Goal: Transaction & Acquisition: Register for event/course

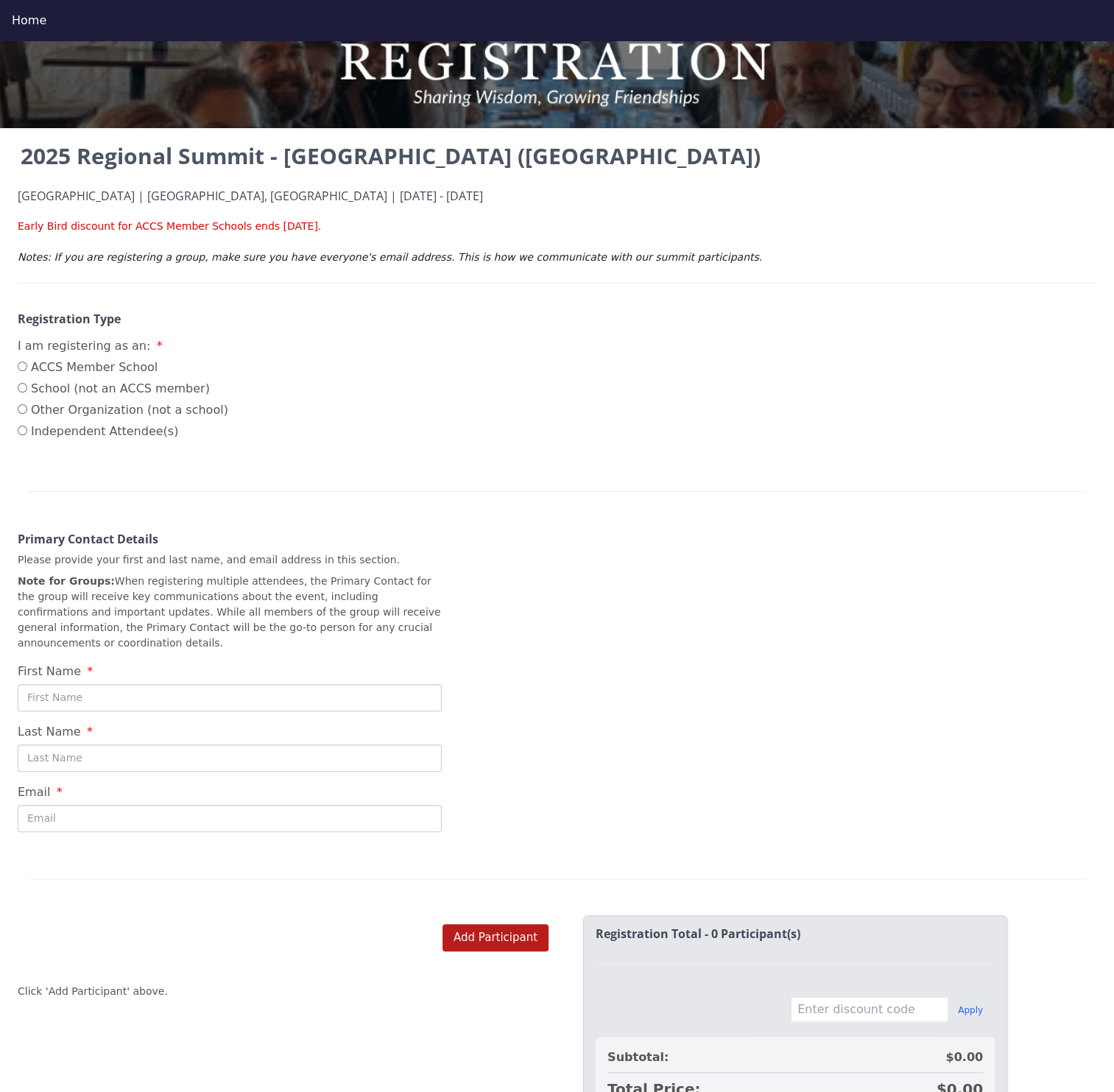
scroll to position [145, 0]
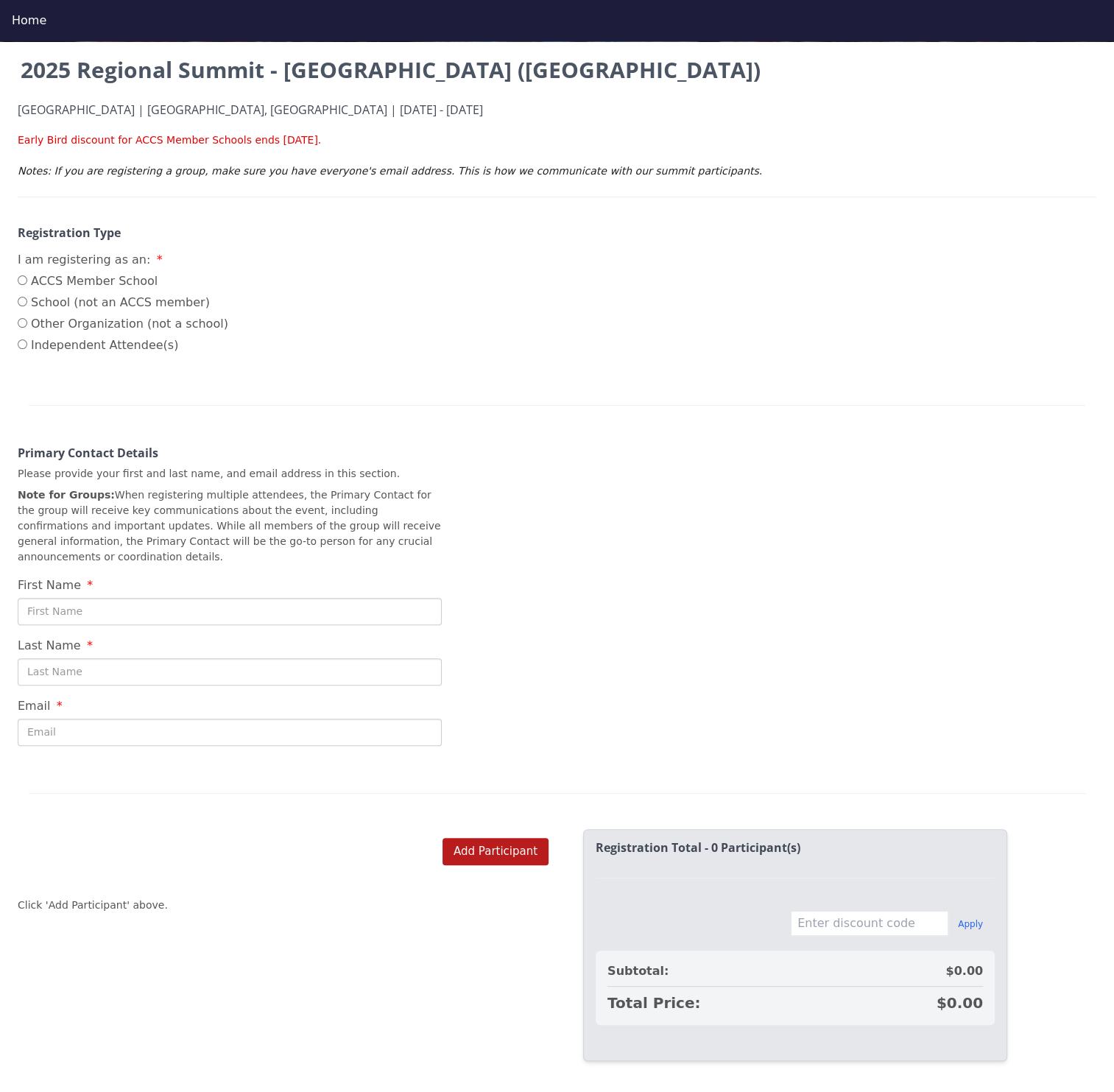
click at [60, 597] on input "First Name" at bounding box center [230, 611] width 424 height 27
type input "me"
type input "myself"
type input "myself@gmail.com"
click at [722, 626] on div "2025 Regional Summit - Arma Dei Academy (CO) Arma Dei Academy | Highlands Ranch…" at bounding box center [557, 429] width 1114 height 751
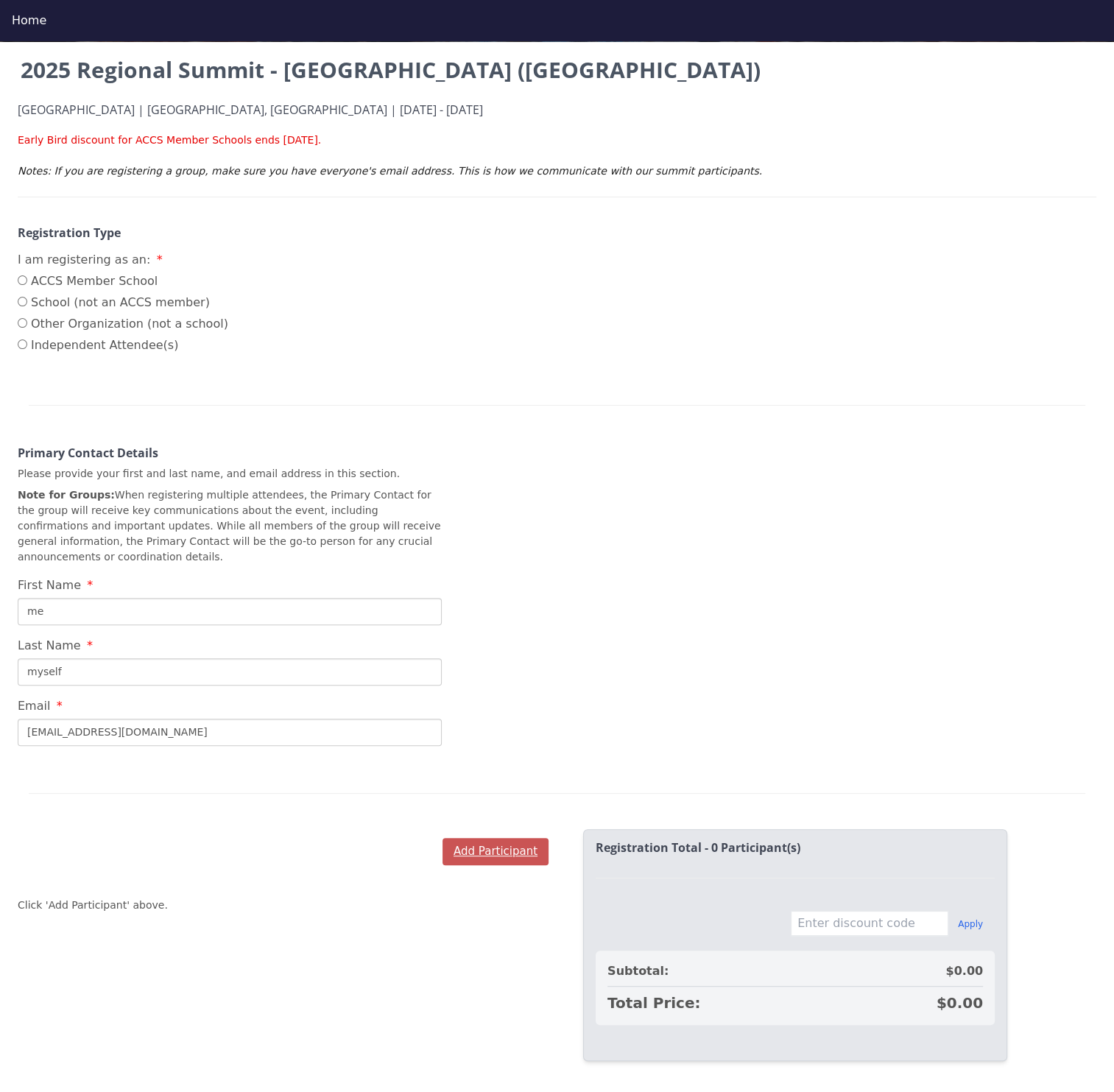
click at [476, 838] on button "Add Participant" at bounding box center [495, 851] width 106 height 27
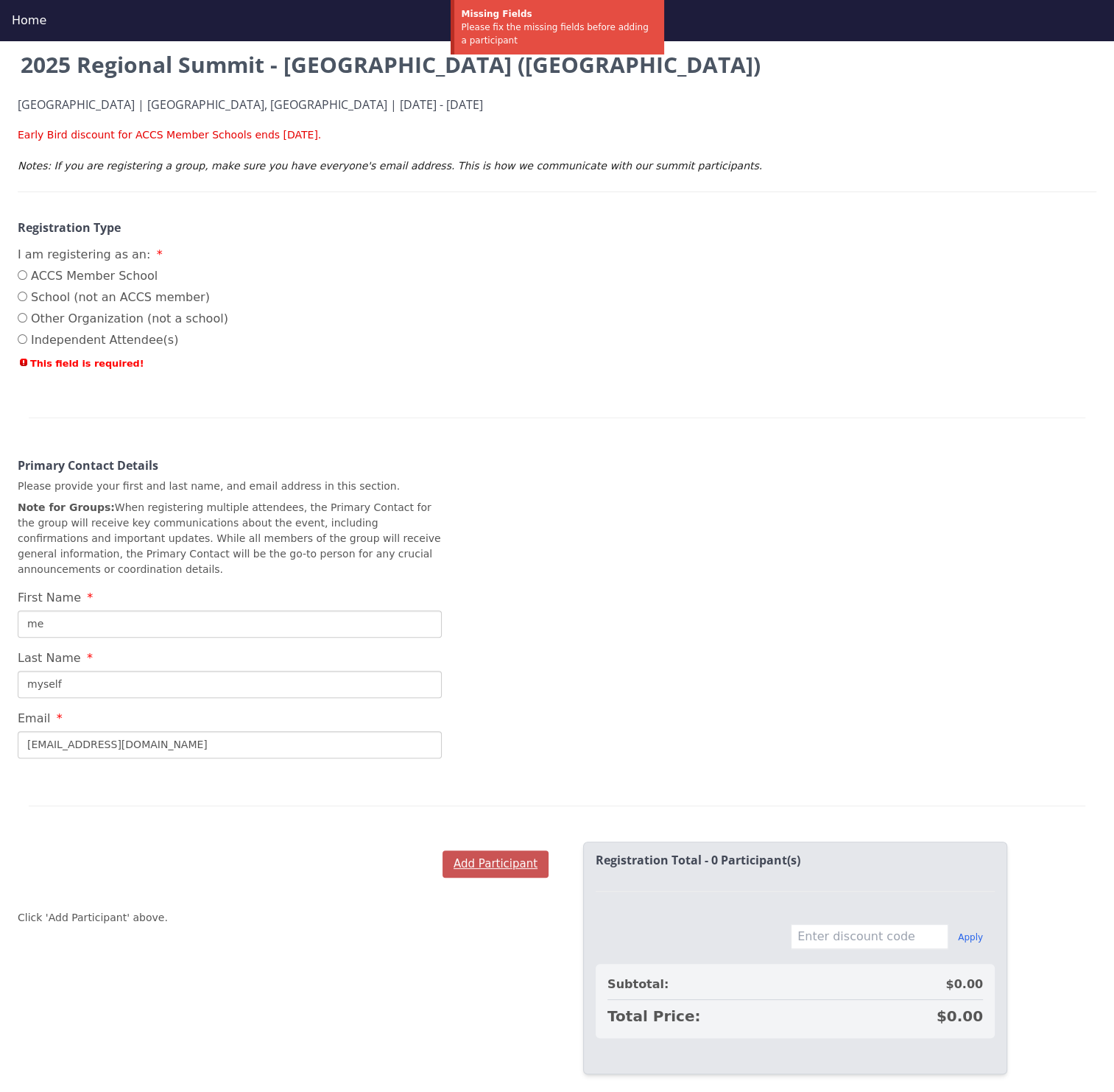
scroll to position [41, 0]
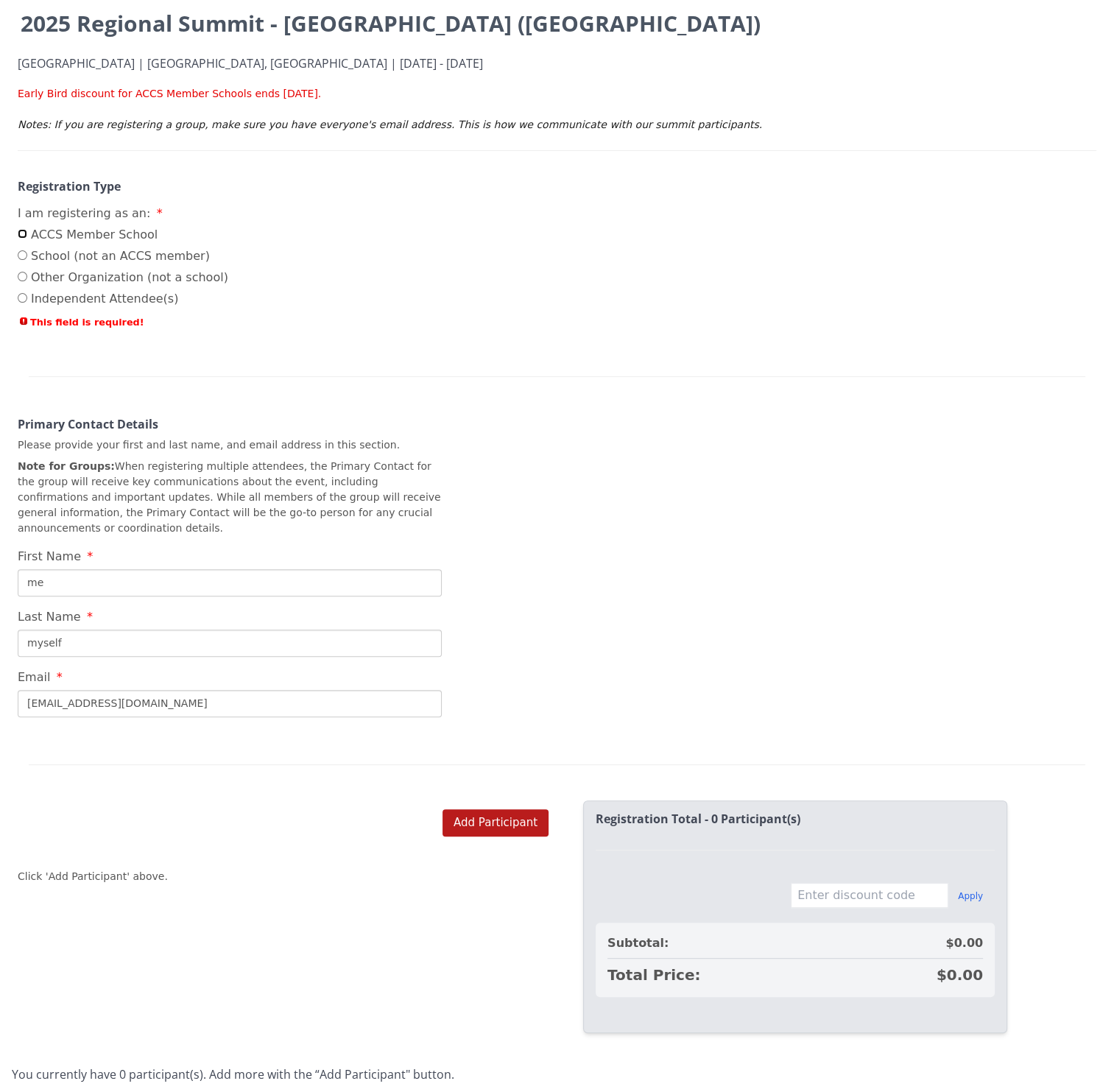
click at [21, 234] on input "ACCS Member School" at bounding box center [23, 234] width 10 height 10
radio input "true"
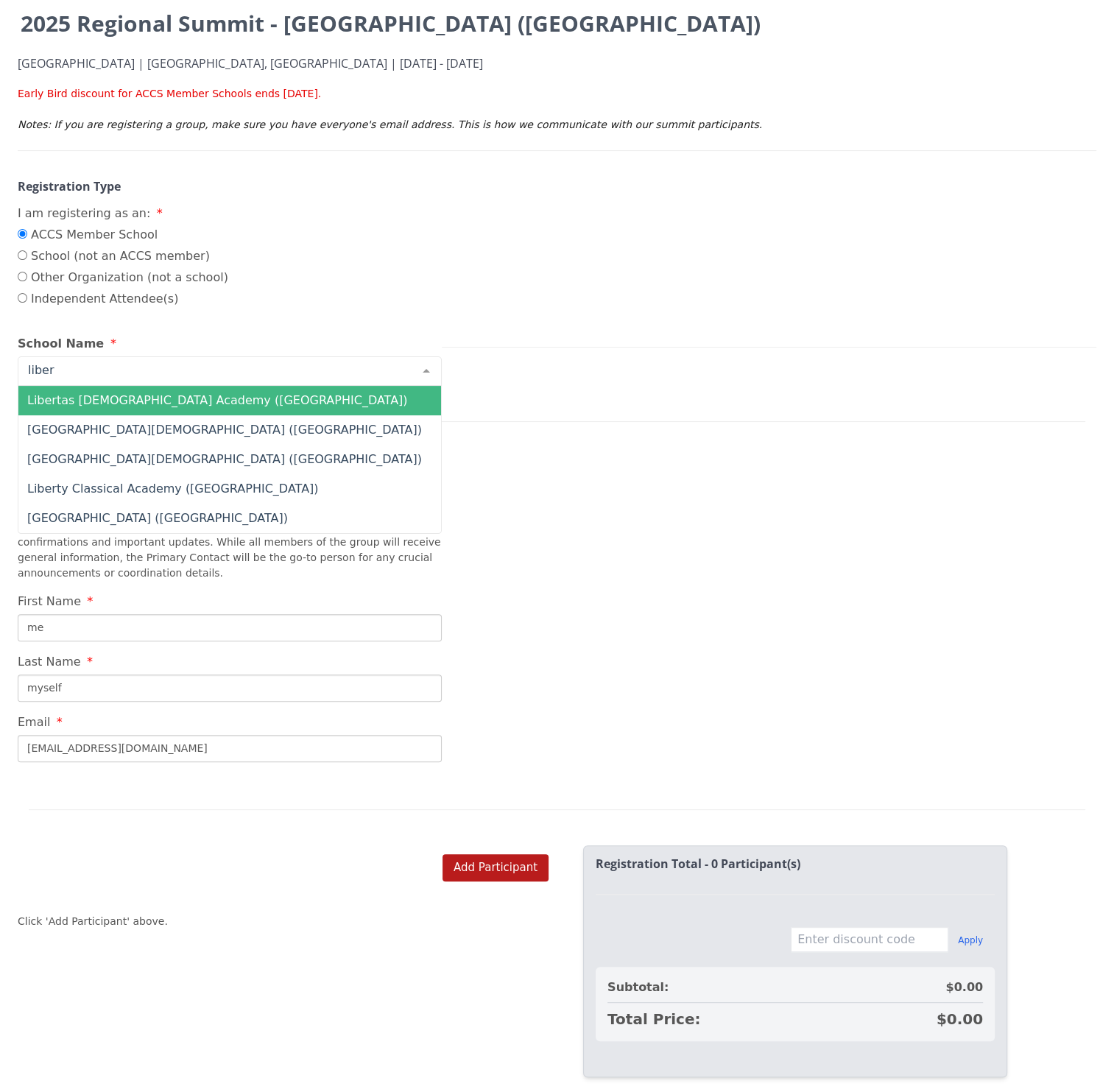
type input "libert"
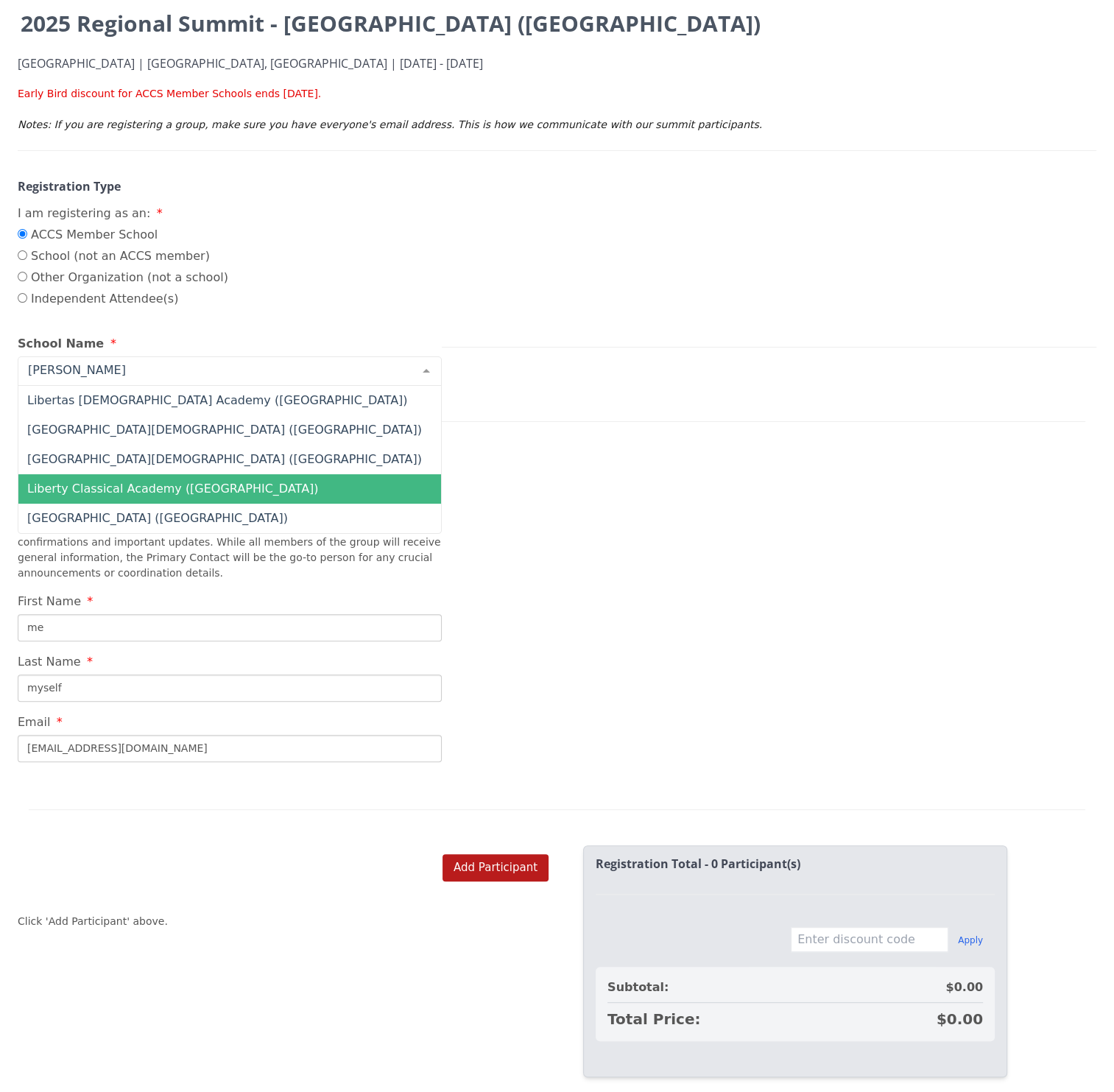
click at [174, 491] on span "Liberty Classical Academy (CO)" at bounding box center [172, 488] width 292 height 14
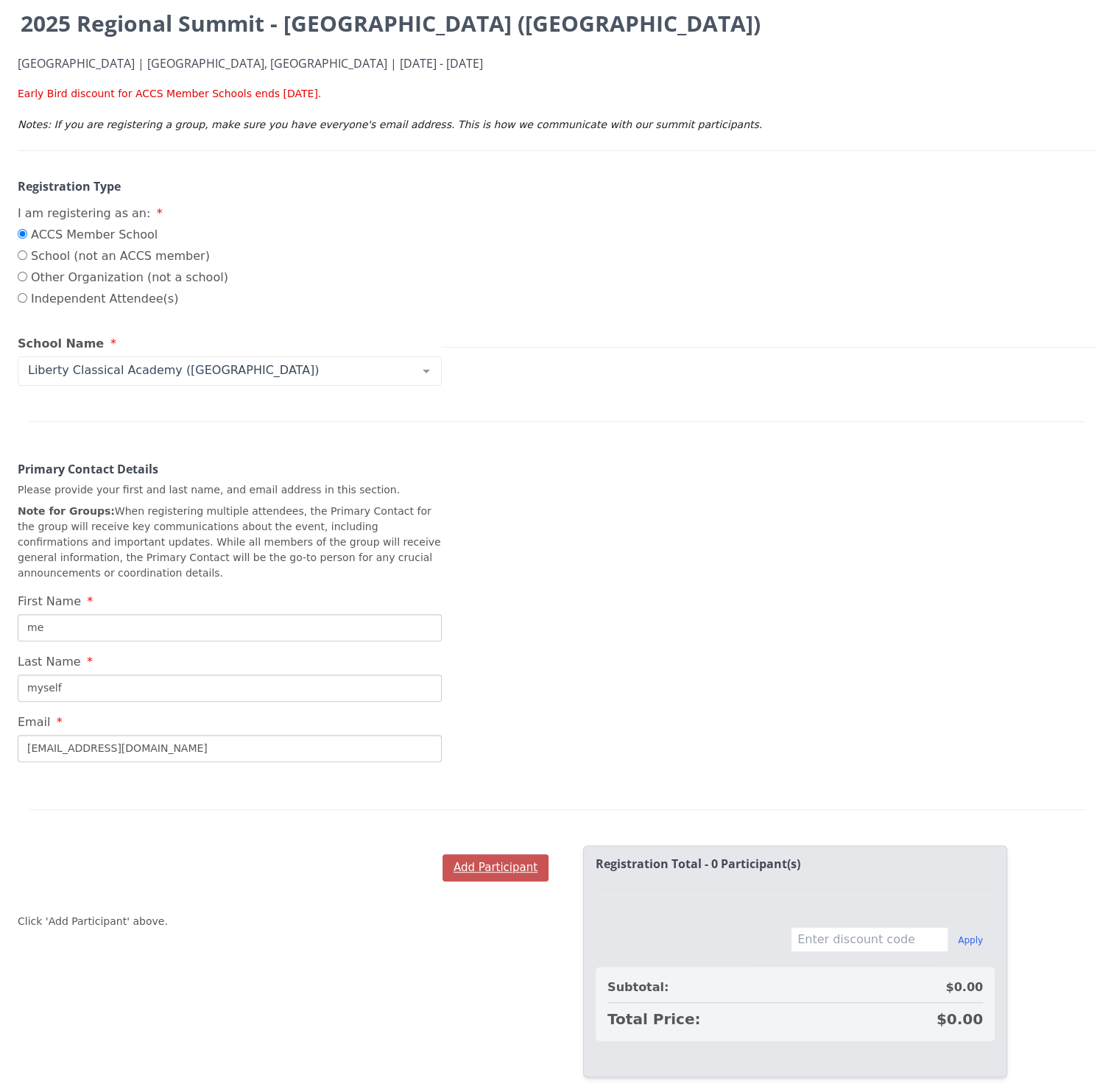
click at [495, 854] on button "Add Participant" at bounding box center [495, 867] width 106 height 27
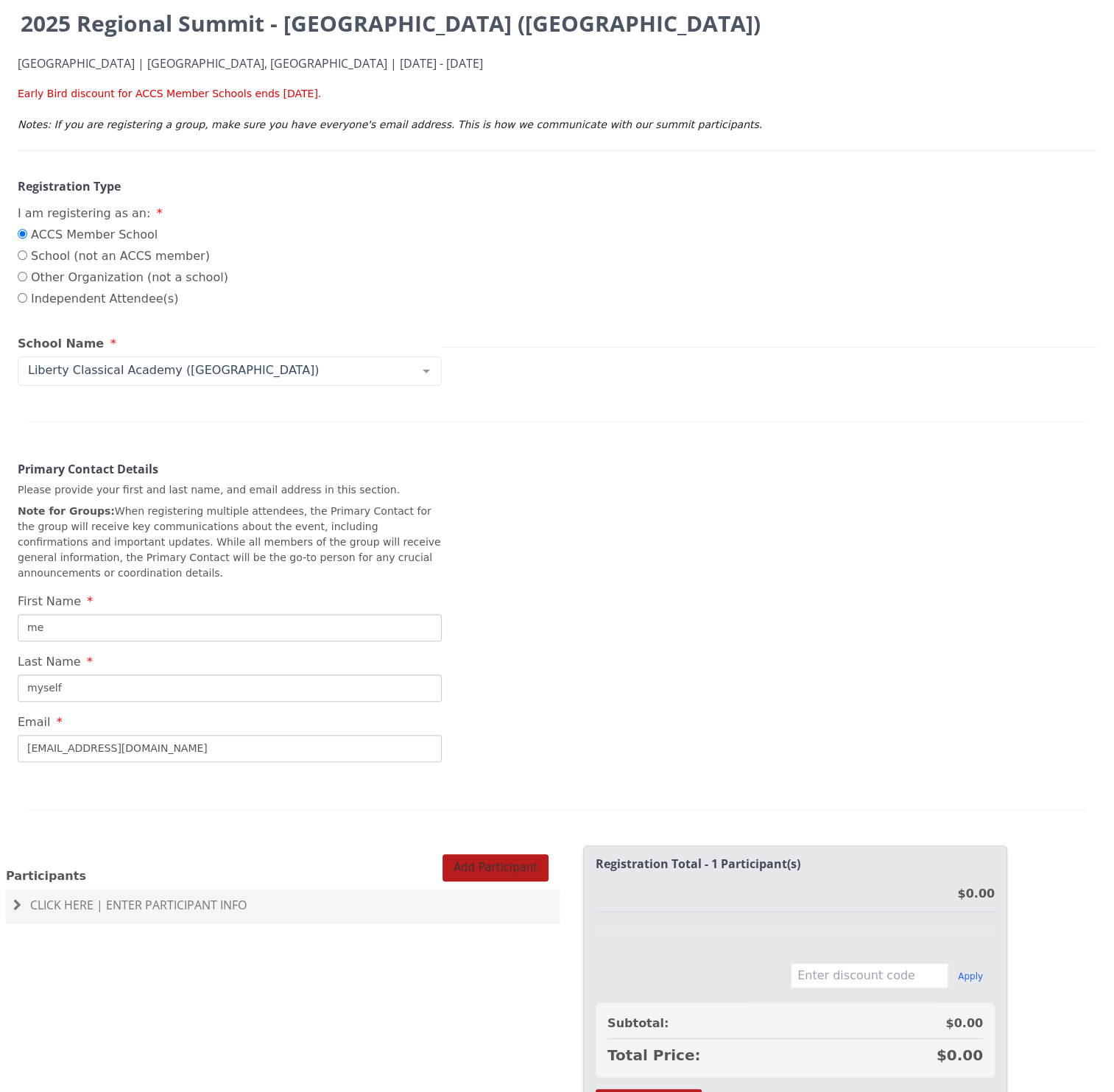
scroll to position [0, 0]
